Goal: Information Seeking & Learning: Learn about a topic

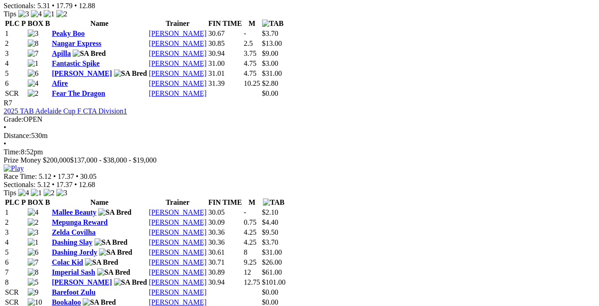
scroll to position [1509, 0]
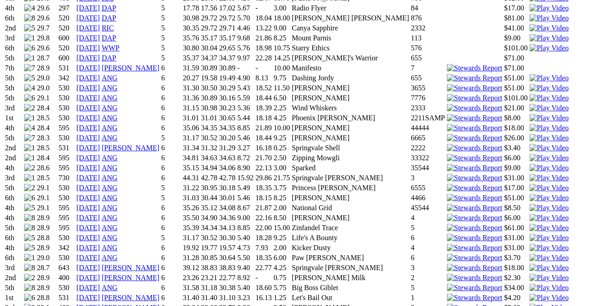
scroll to position [891, 0]
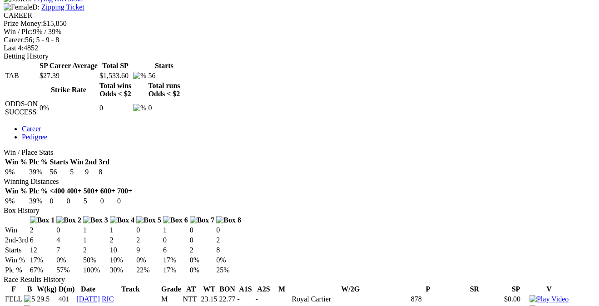
scroll to position [388, 0]
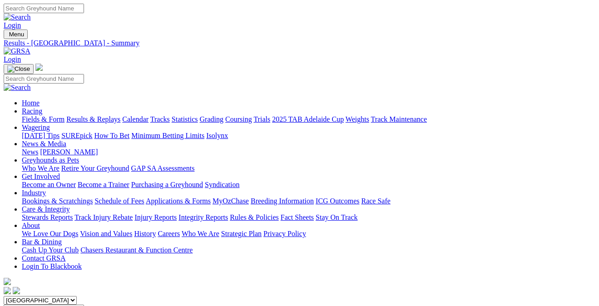
click at [40, 115] on link "Fields & Form" at bounding box center [43, 119] width 43 height 8
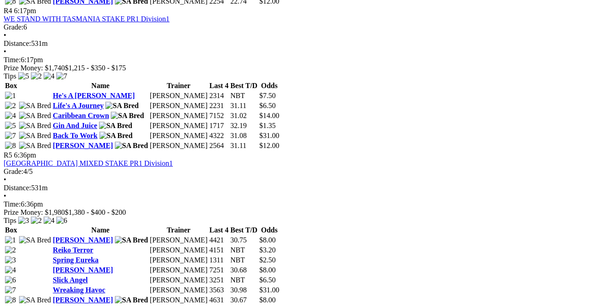
scroll to position [923, 0]
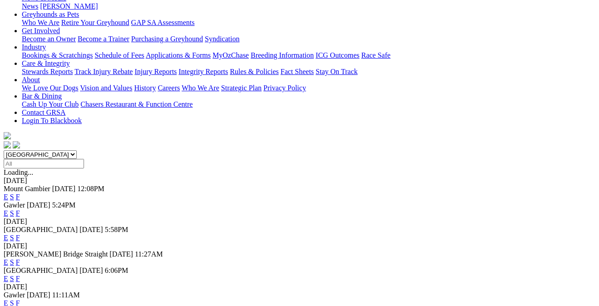
scroll to position [154, 0]
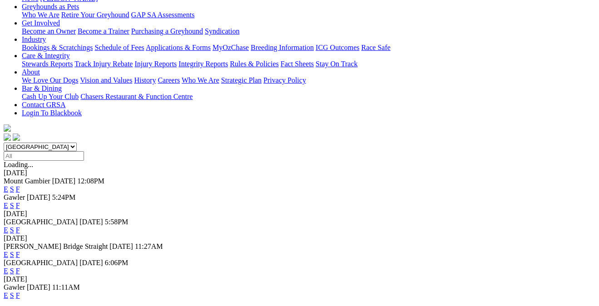
click at [20, 292] on link "F" at bounding box center [18, 296] width 4 height 8
